Goal: Transaction & Acquisition: Purchase product/service

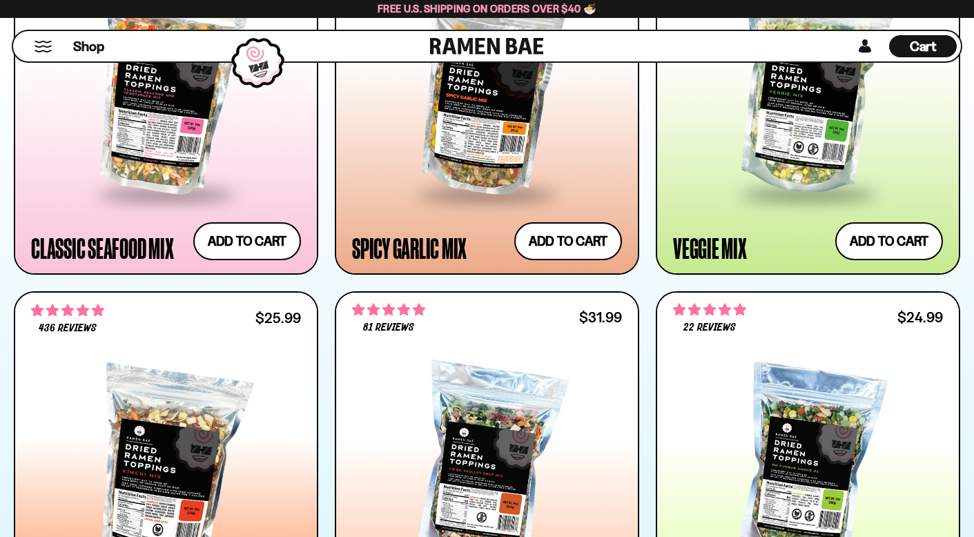
scroll to position [929, 0]
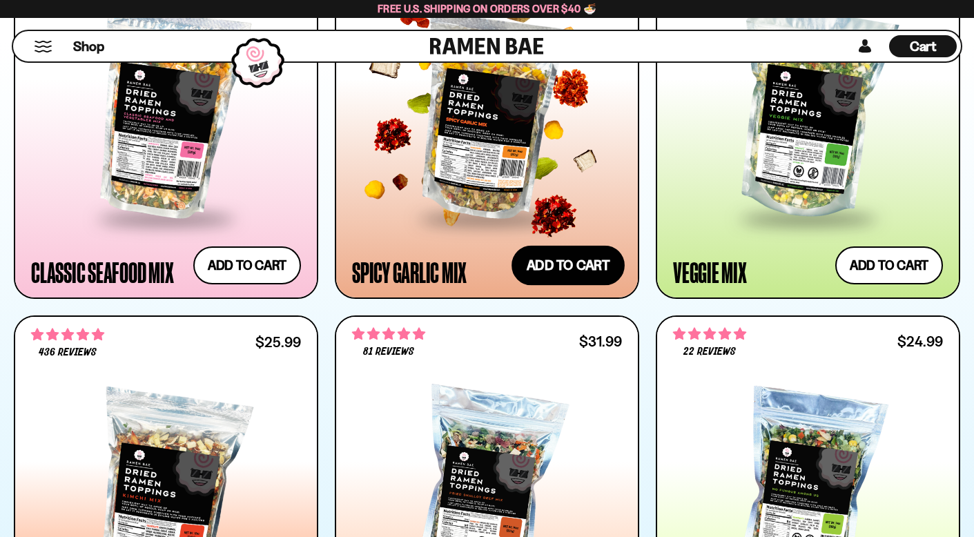
click at [585, 273] on button "Add to cart Add ― Regular price $25.99 Regular price Sale price $25.99 Unit pri…" at bounding box center [567, 265] width 113 height 40
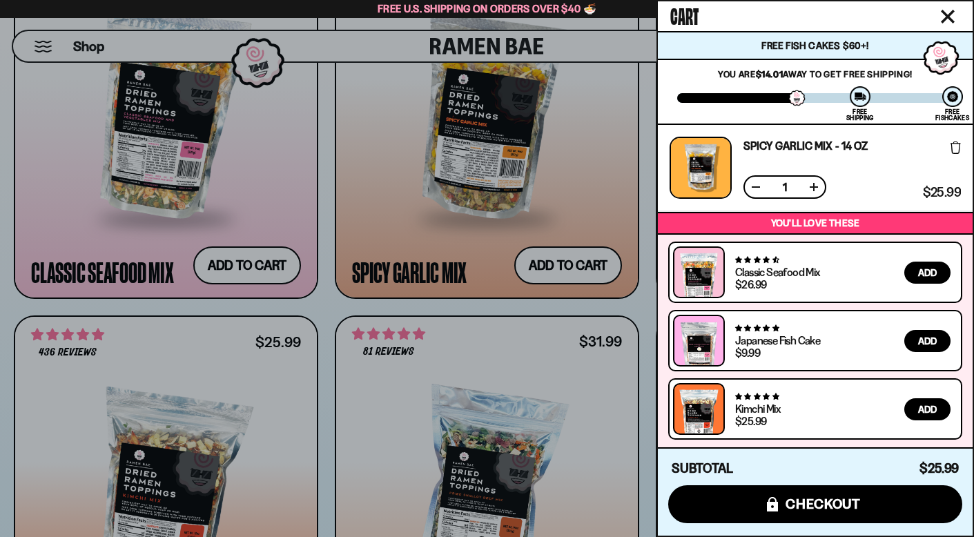
scroll to position [2, 0]
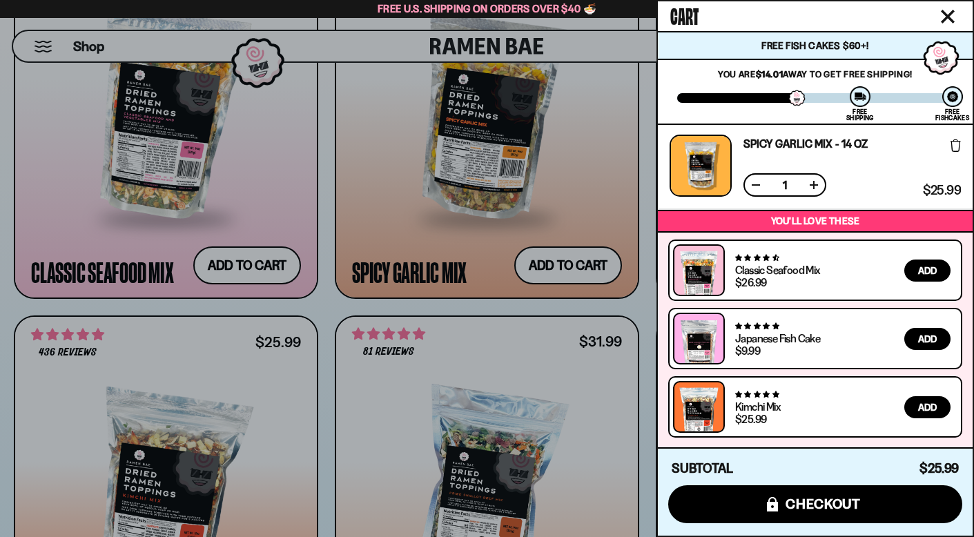
click at [479, 409] on div at bounding box center [487, 268] width 974 height 537
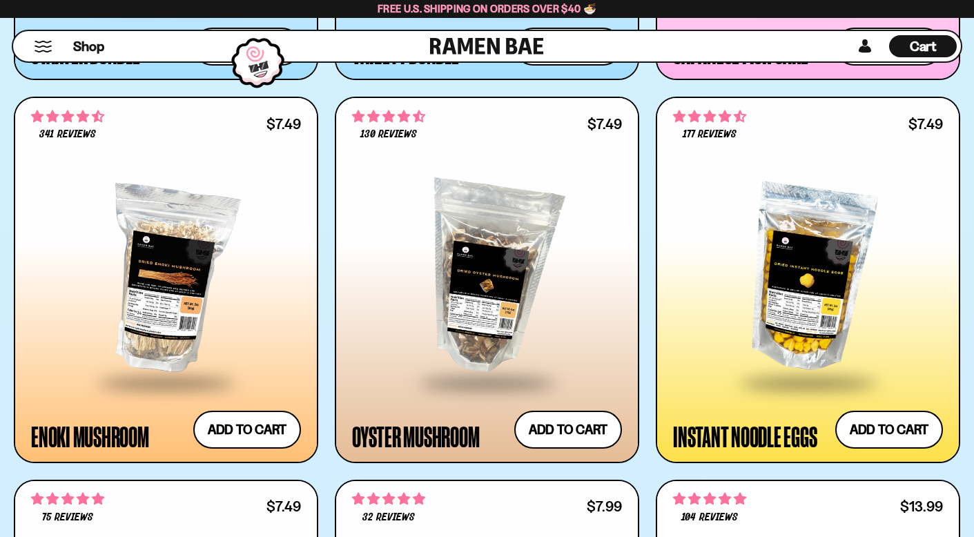
scroll to position [1920, 0]
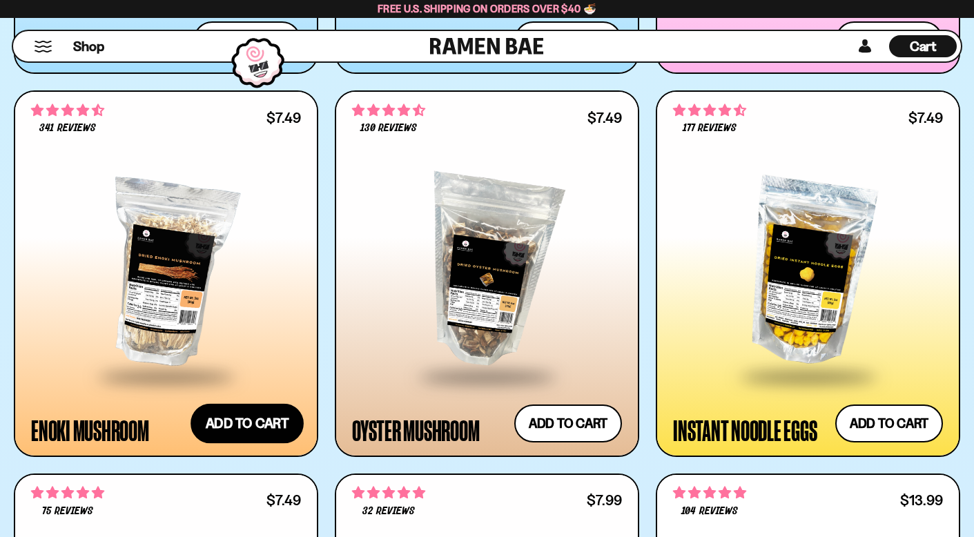
click at [250, 416] on button "Add to cart Add ― Regular price $7.49 Regular price Sale price $7.49 Unit price…" at bounding box center [246, 424] width 113 height 40
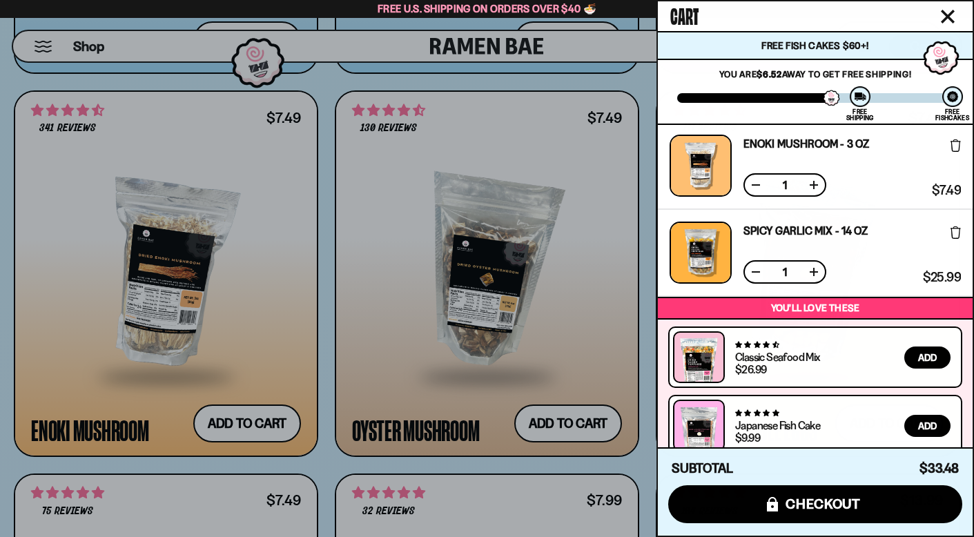
click at [942, 12] on icon "Close cart" at bounding box center [947, 16] width 12 height 12
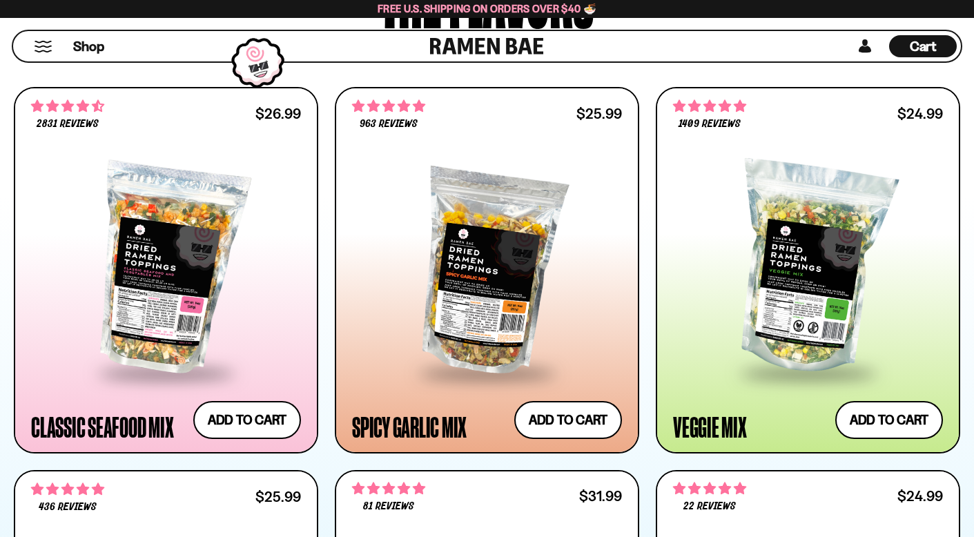
scroll to position [742, 0]
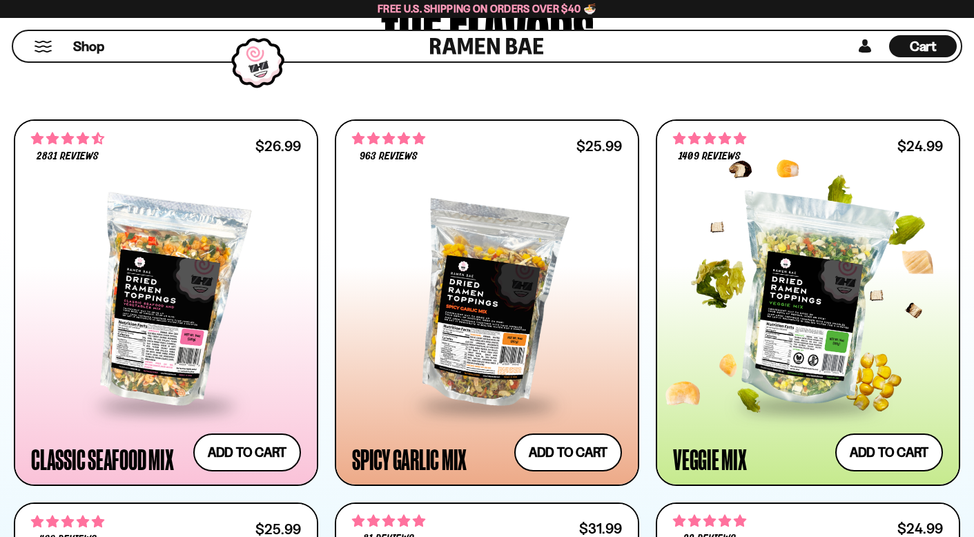
click at [727, 433] on div "**********" at bounding box center [808, 452] width 270 height 38
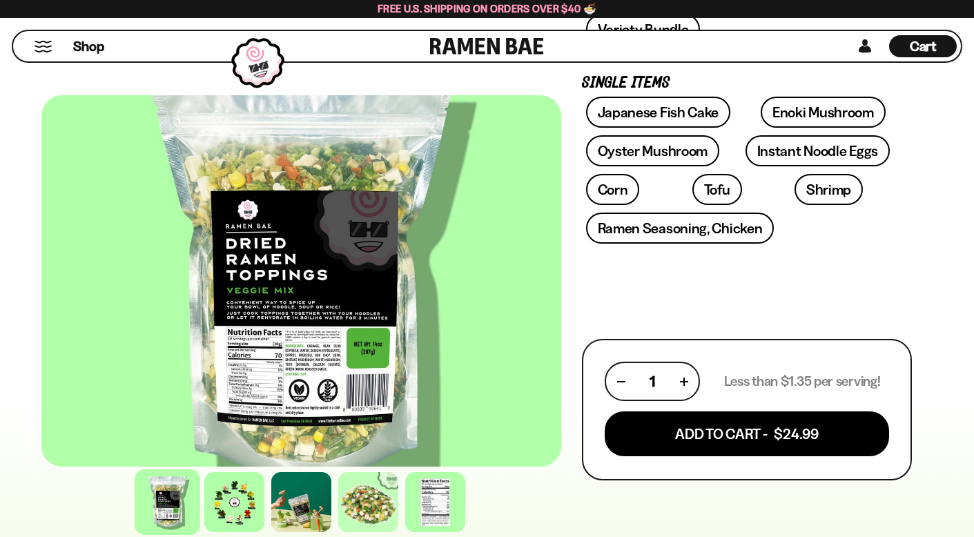
scroll to position [629, 0]
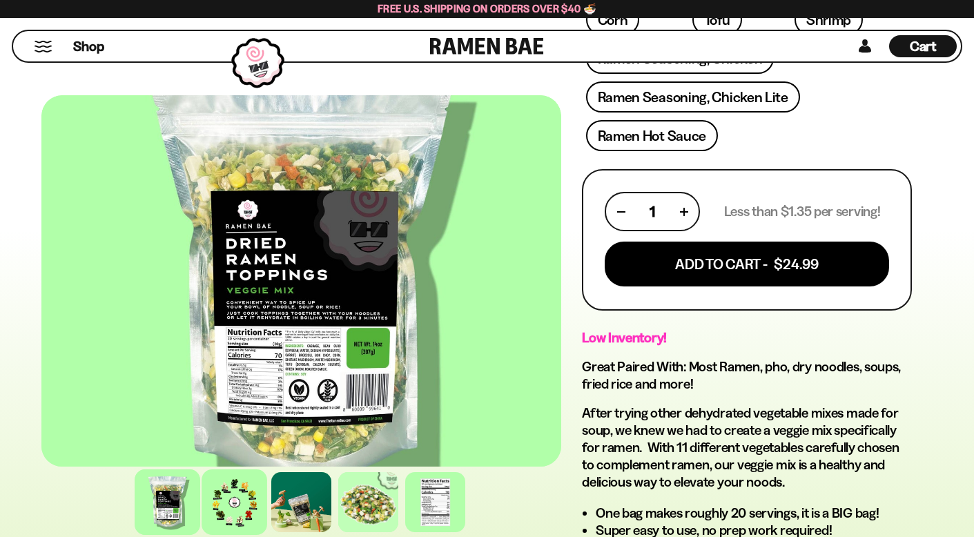
click at [243, 506] on div at bounding box center [234, 502] width 66 height 66
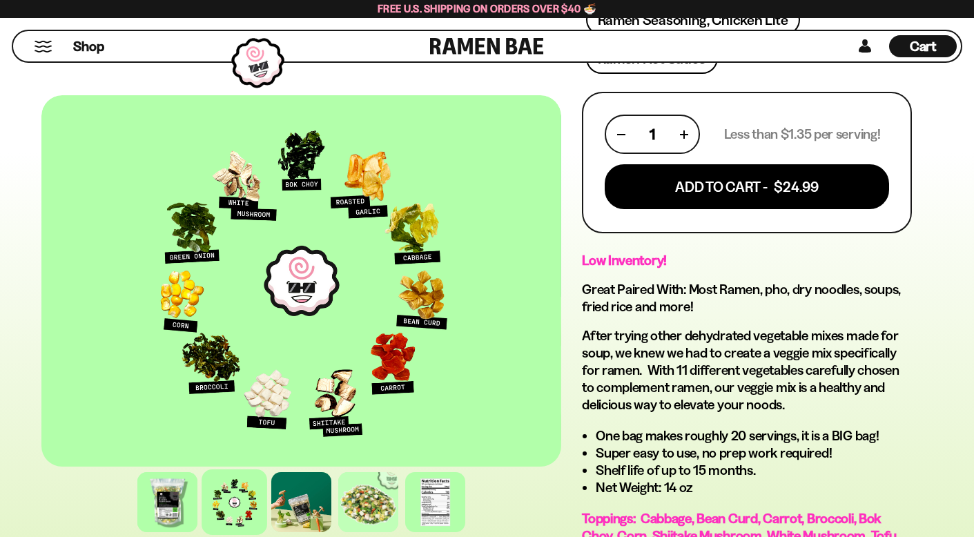
scroll to position [685, 0]
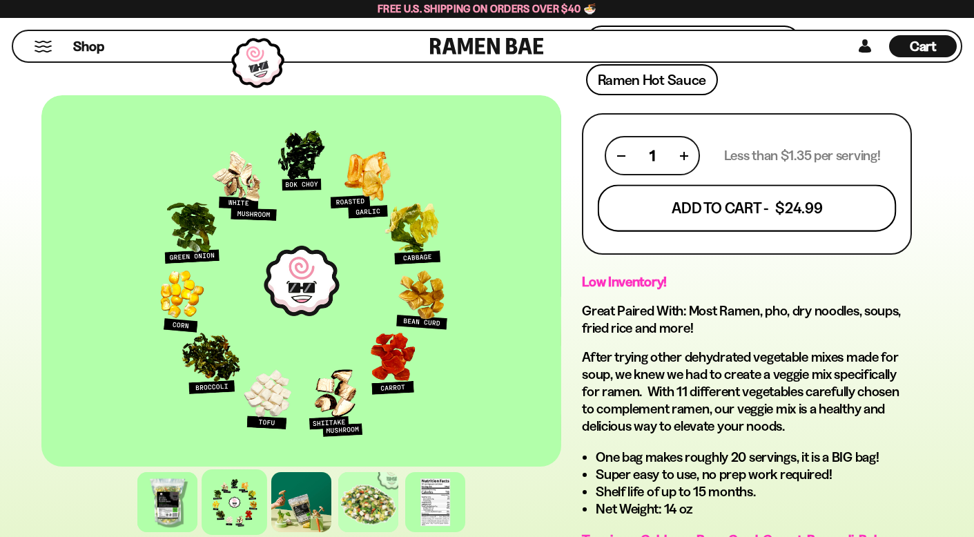
click at [732, 213] on button "Add To Cart - $24.99" at bounding box center [747, 208] width 299 height 47
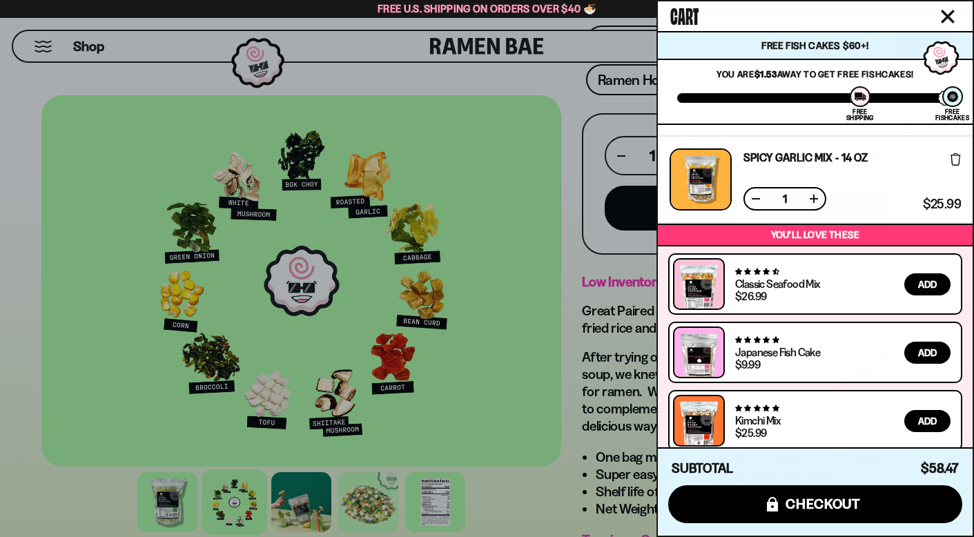
scroll to position [176, 0]
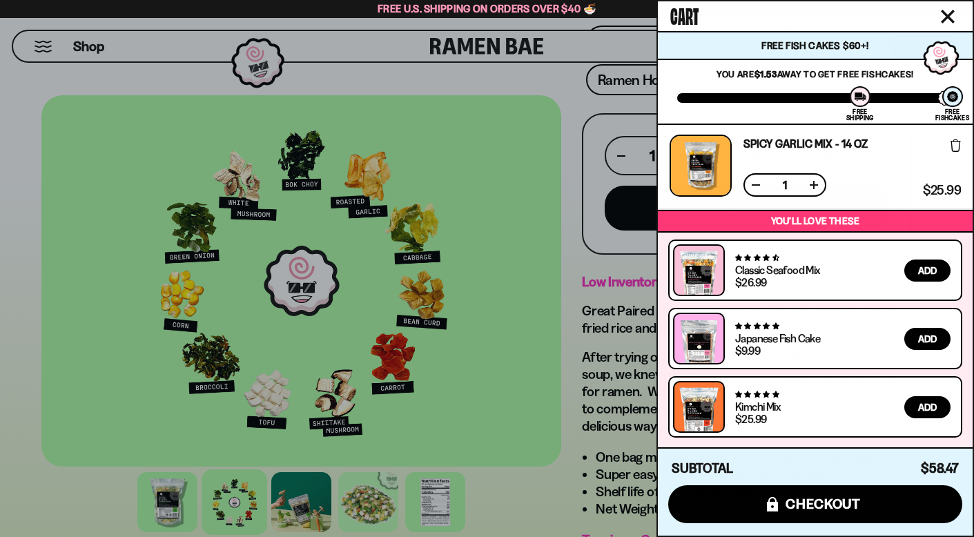
click at [945, 18] on icon "Close cart" at bounding box center [947, 16] width 12 height 12
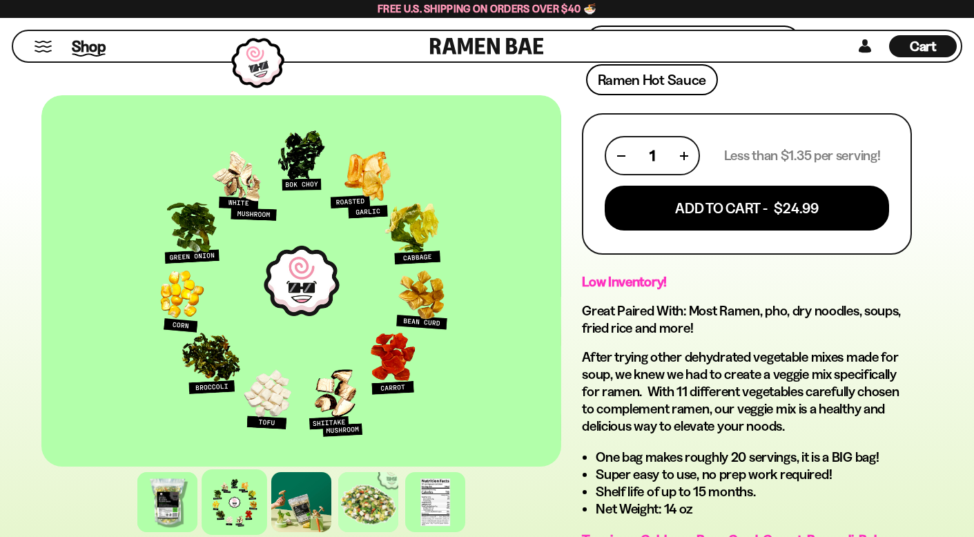
click at [83, 45] on span "Shop" at bounding box center [89, 46] width 34 height 21
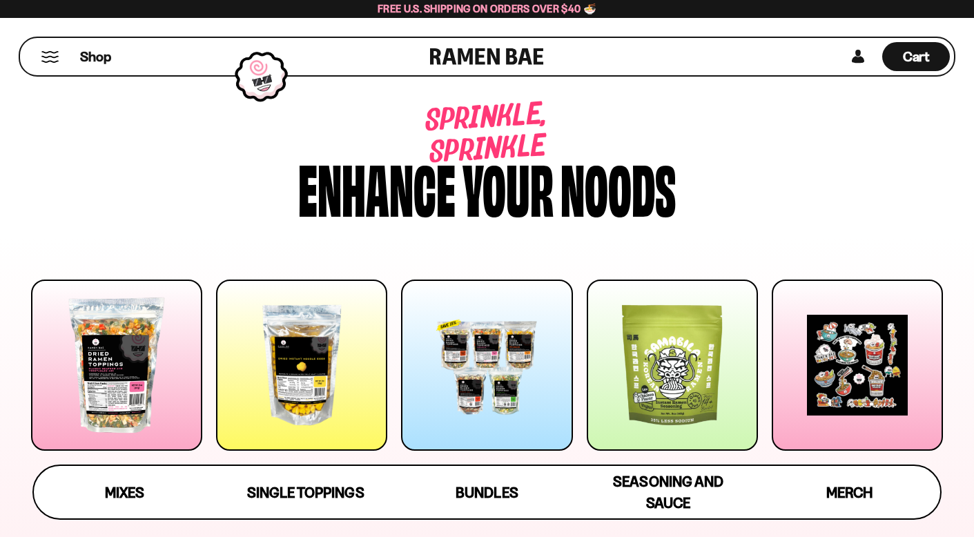
click at [865, 375] on div at bounding box center [856, 364] width 171 height 171
click at [912, 52] on span "Cart" at bounding box center [916, 56] width 27 height 17
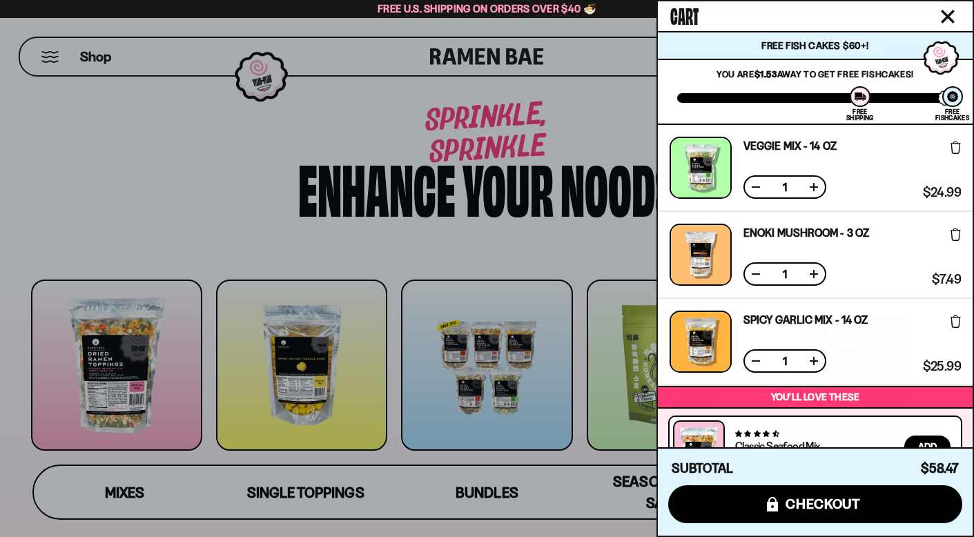
click at [757, 273] on button at bounding box center [756, 274] width 14 height 14
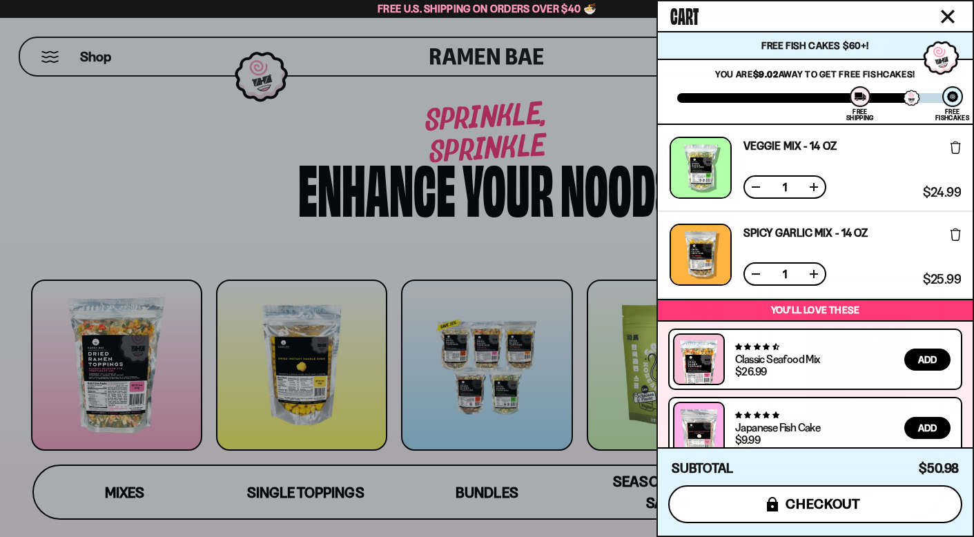
click at [816, 502] on span "checkout" at bounding box center [822, 503] width 75 height 15
